Goal: Task Accomplishment & Management: Manage account settings

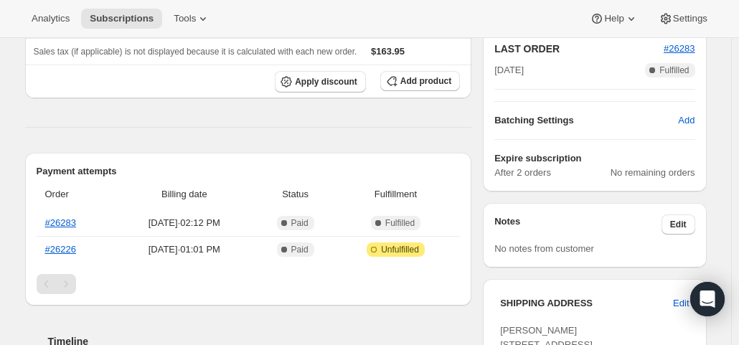
scroll to position [359, 0]
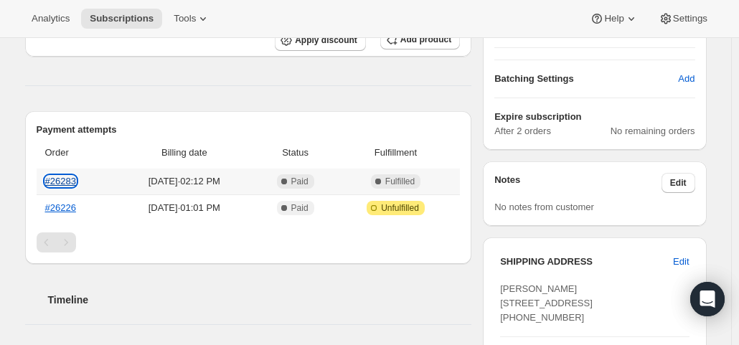
click at [65, 180] on link "#26283" at bounding box center [60, 181] width 31 height 11
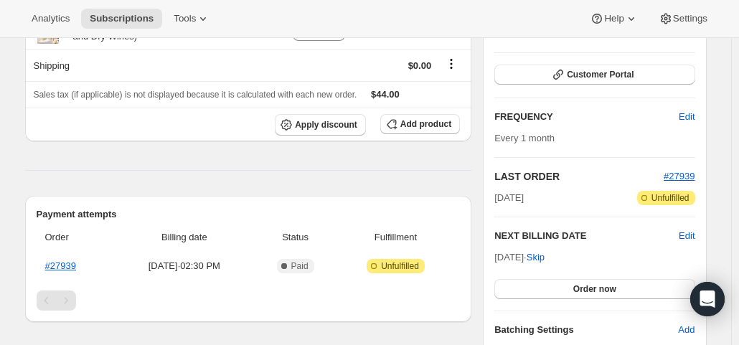
scroll to position [215, 0]
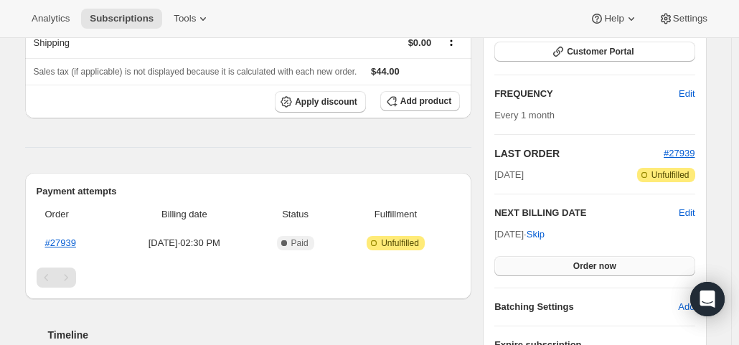
click at [605, 262] on span "Order now" at bounding box center [594, 265] width 43 height 11
click at [605, 262] on span "Click to confirm" at bounding box center [594, 265] width 65 height 11
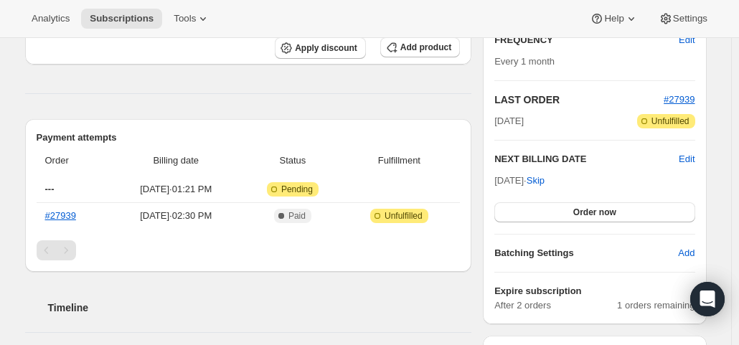
scroll to position [359, 0]
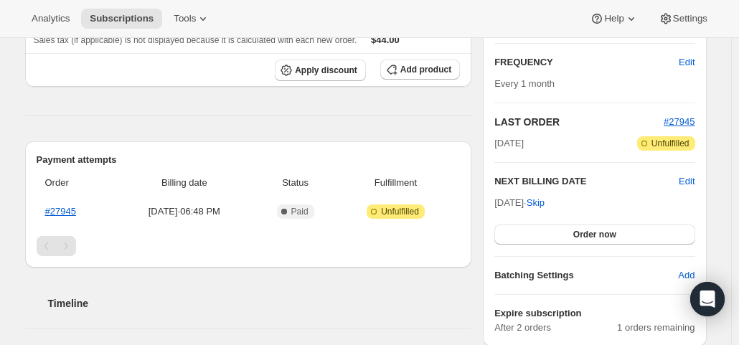
scroll to position [287, 0]
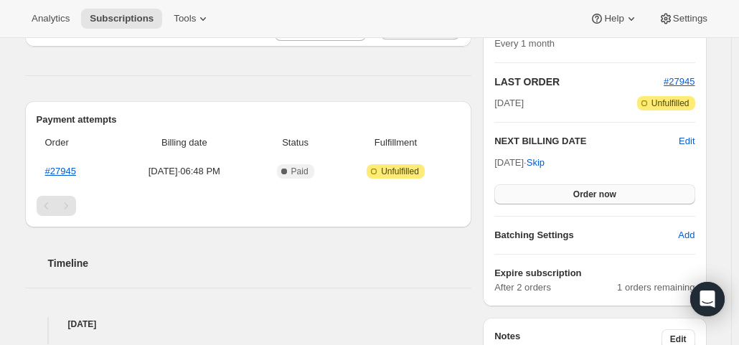
click at [560, 197] on button "Order now" at bounding box center [594, 194] width 200 height 20
click at [560, 197] on button "Click to confirm" at bounding box center [594, 194] width 200 height 20
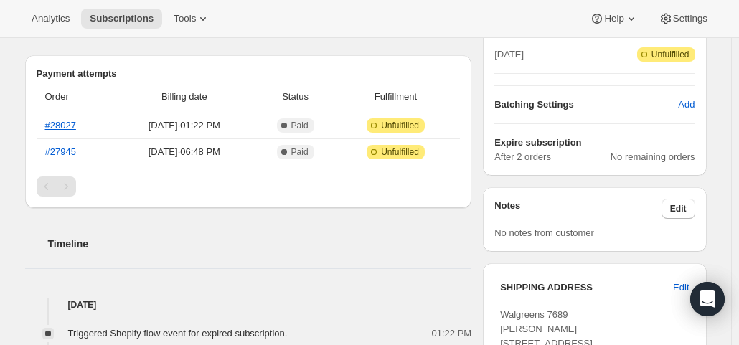
scroll to position [359, 0]
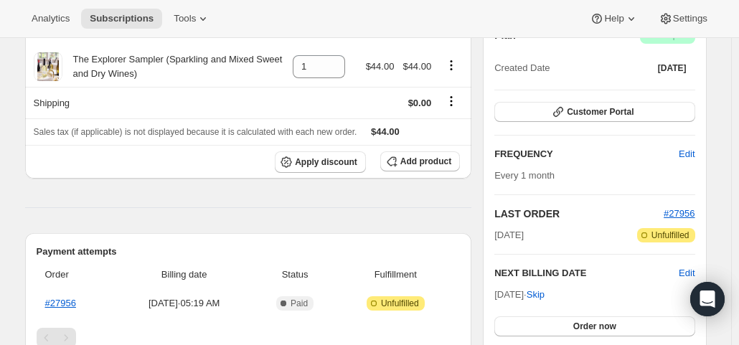
scroll to position [215, 0]
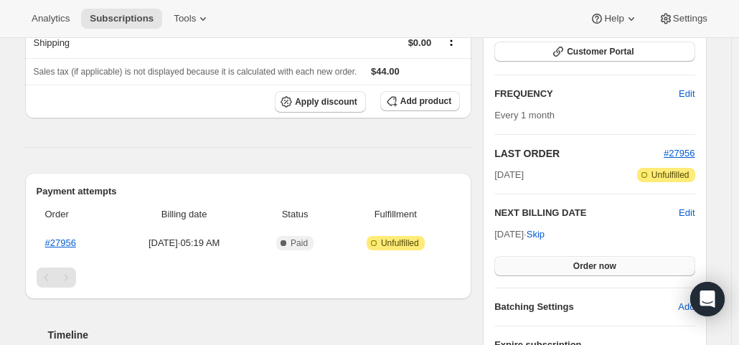
click at [616, 263] on span "Order now" at bounding box center [594, 265] width 43 height 11
click at [616, 263] on span "Click to confirm" at bounding box center [594, 265] width 65 height 11
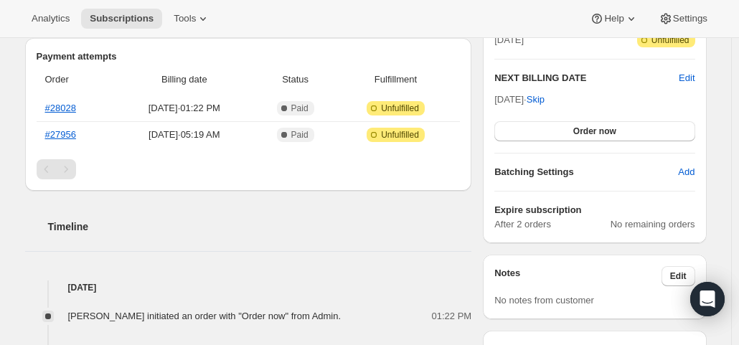
scroll to position [430, 0]
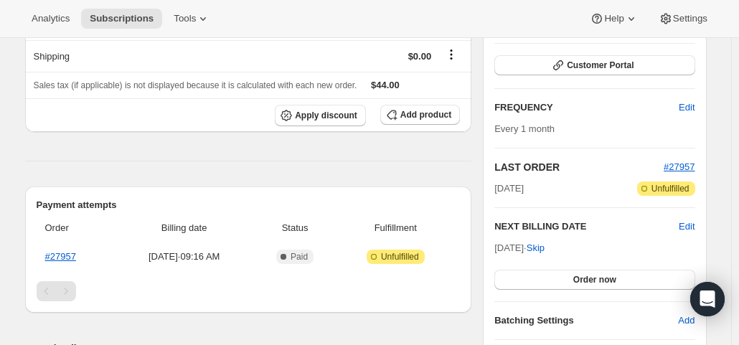
scroll to position [359, 0]
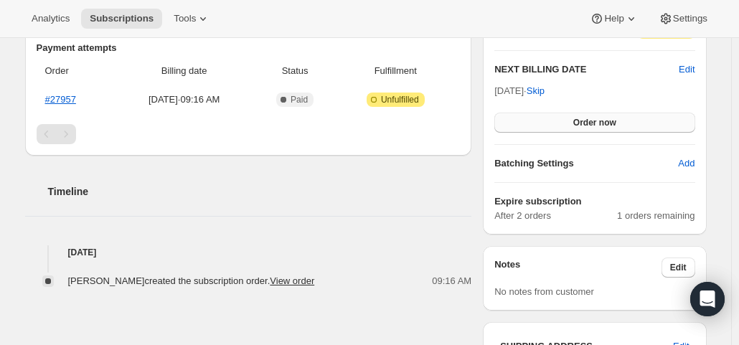
click at [578, 117] on span "Order now" at bounding box center [594, 122] width 43 height 11
click at [578, 117] on span "Click to confirm" at bounding box center [594, 122] width 65 height 11
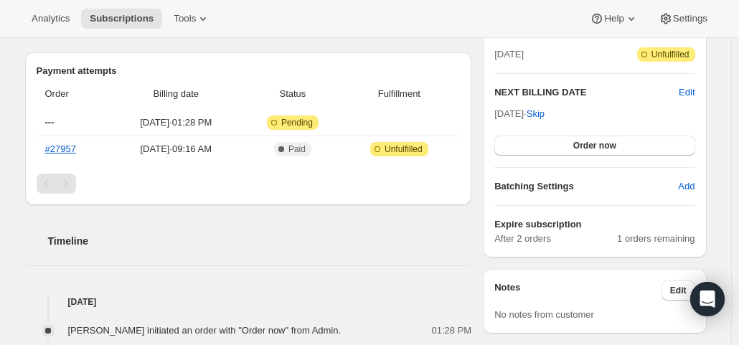
scroll to position [359, 0]
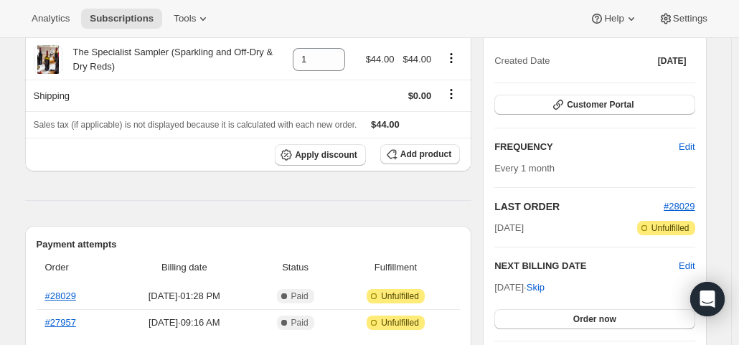
scroll to position [287, 0]
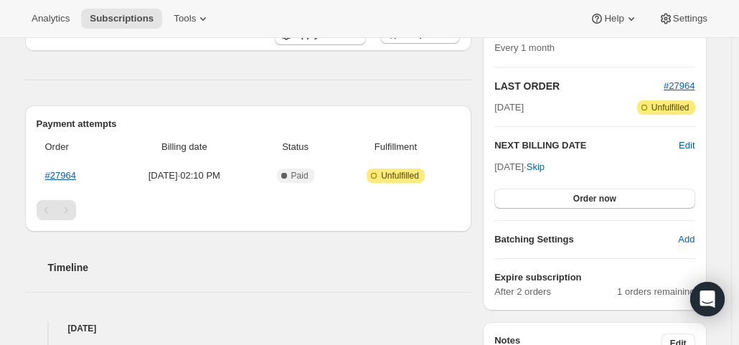
scroll to position [287, 0]
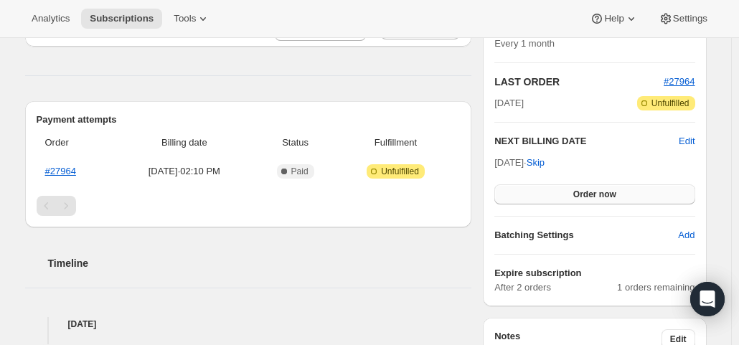
click at [599, 189] on span "Order now" at bounding box center [594, 194] width 43 height 11
click at [599, 189] on span "Click to confirm" at bounding box center [594, 194] width 65 height 11
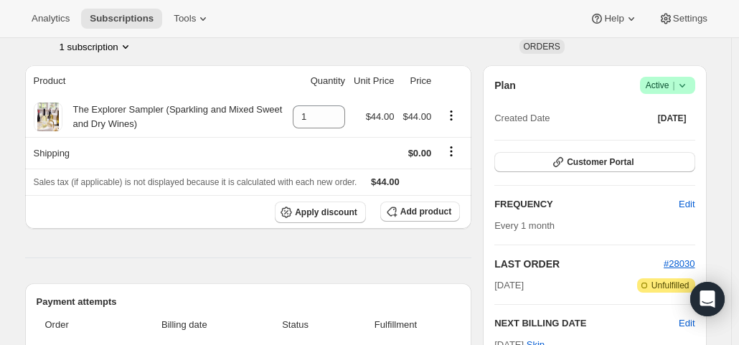
scroll to position [287, 0]
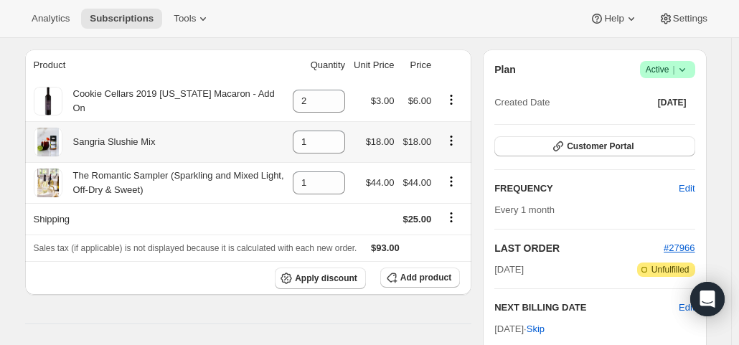
scroll to position [287, 0]
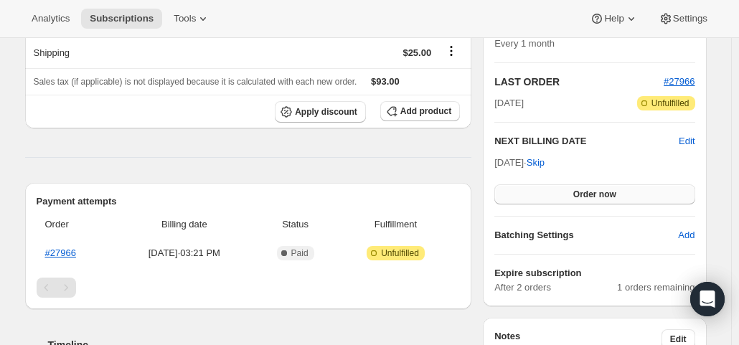
click at [539, 189] on button "Order now" at bounding box center [594, 194] width 200 height 20
click at [539, 189] on button "Click to confirm" at bounding box center [594, 194] width 200 height 20
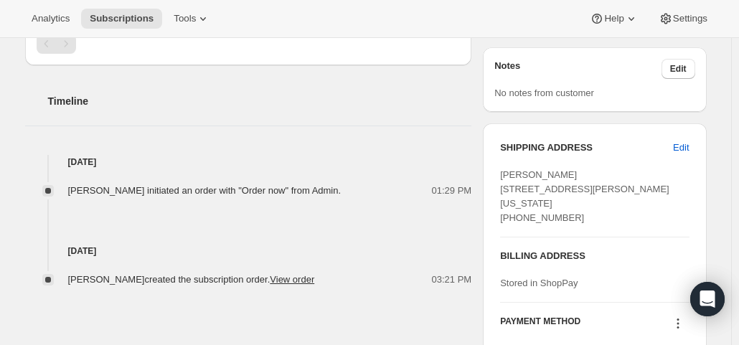
scroll to position [646, 0]
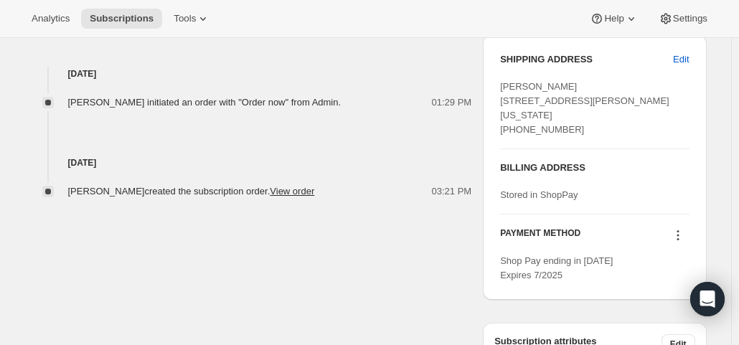
click at [680, 242] on icon at bounding box center [678, 235] width 14 height 14
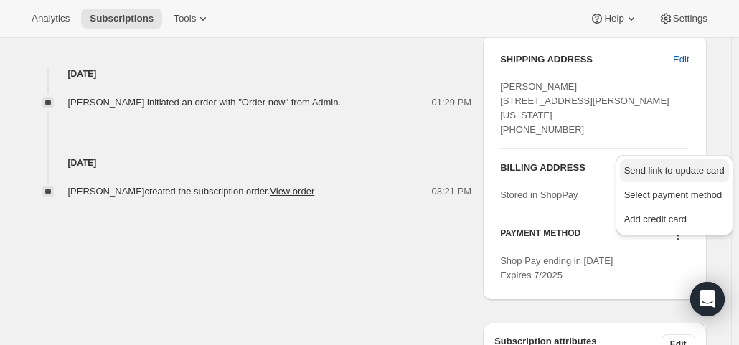
click at [666, 167] on span "Send link to update card" at bounding box center [674, 170] width 100 height 11
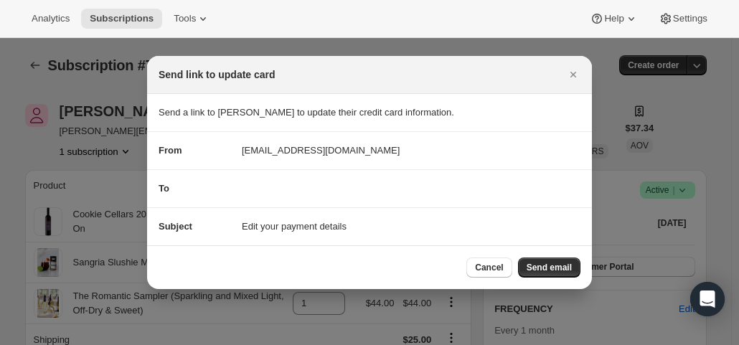
scroll to position [0, 0]
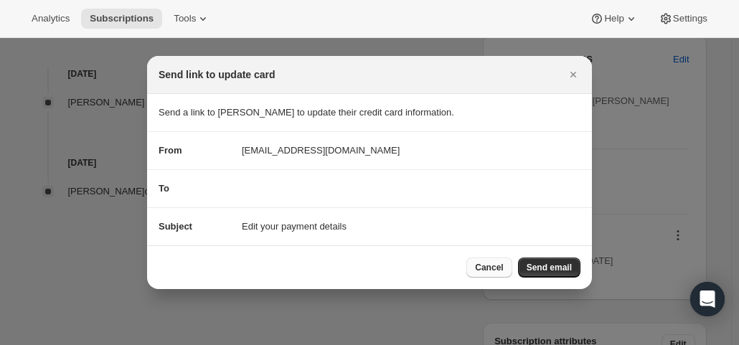
click at [494, 263] on span "Cancel" at bounding box center [489, 267] width 28 height 11
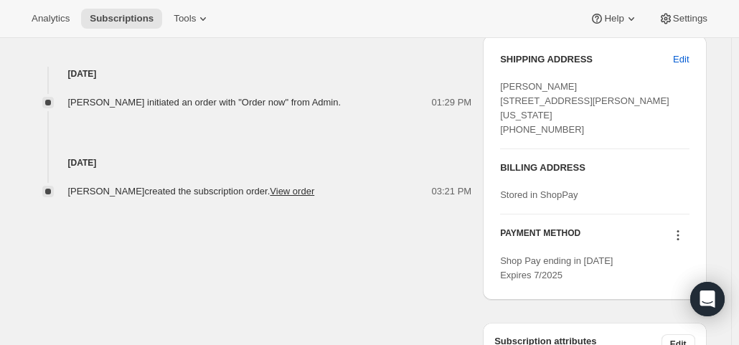
click at [681, 242] on icon at bounding box center [678, 235] width 14 height 14
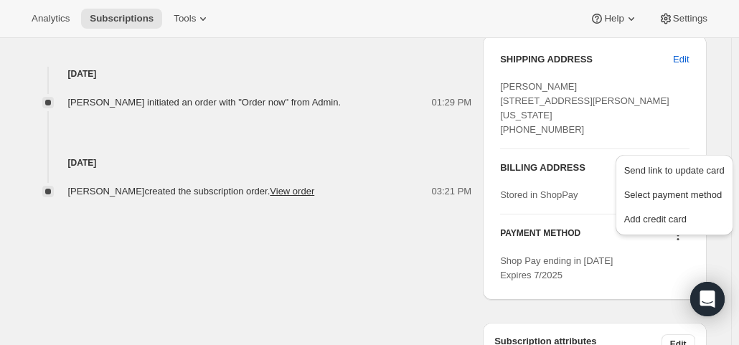
click at [422, 253] on div "Emily Kane emily.e.kane@gmail.com · +17193626015 1 subscription $74.67 LTV 2 OR…" at bounding box center [360, 30] width 693 height 1190
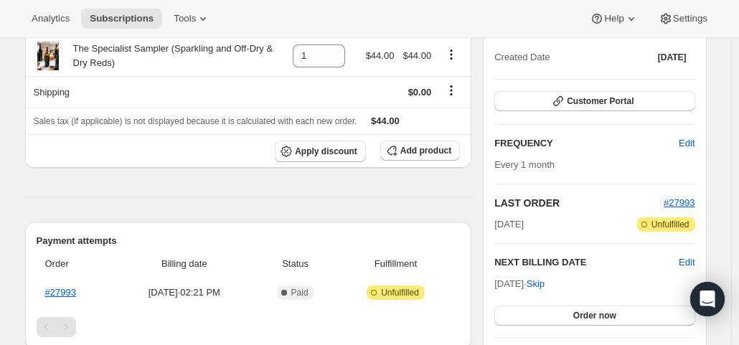
scroll to position [287, 0]
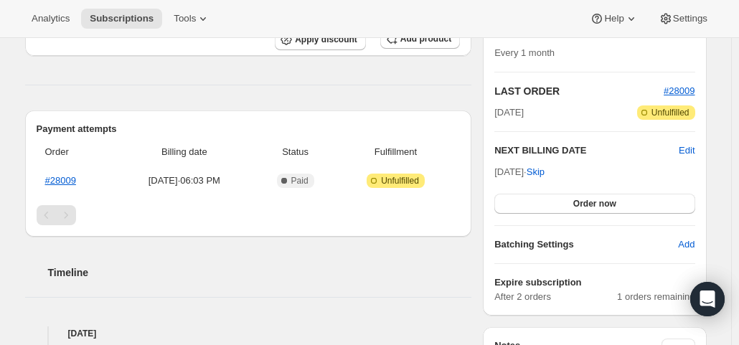
scroll to position [287, 0]
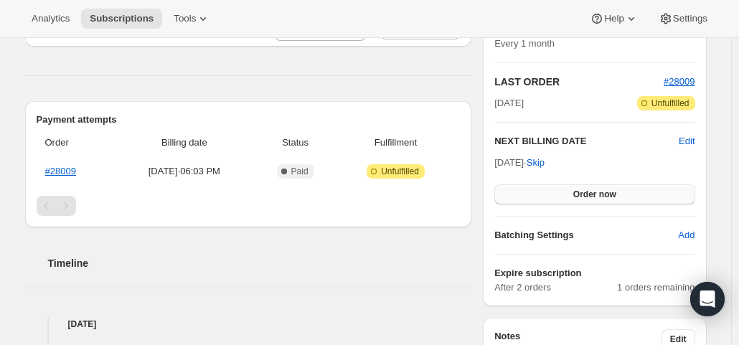
click at [578, 195] on span "Order now" at bounding box center [594, 194] width 43 height 11
click at [578, 195] on span "Click to confirm" at bounding box center [594, 194] width 65 height 11
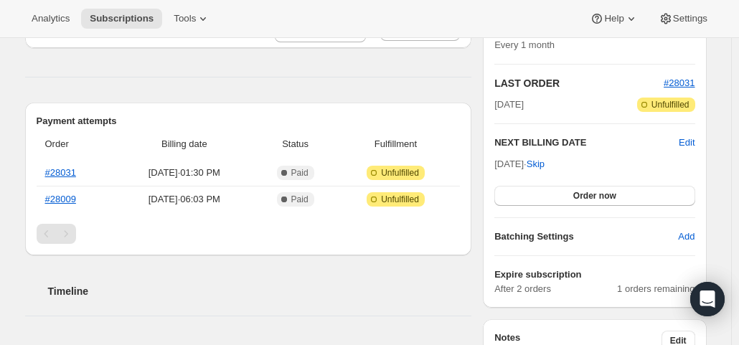
scroll to position [287, 0]
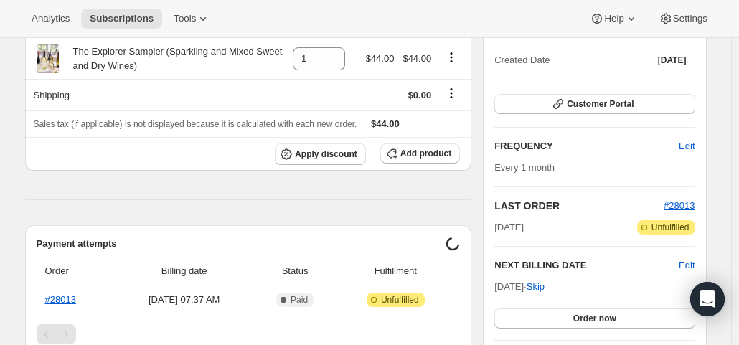
scroll to position [215, 0]
